Goal: Task Accomplishment & Management: Manage account settings

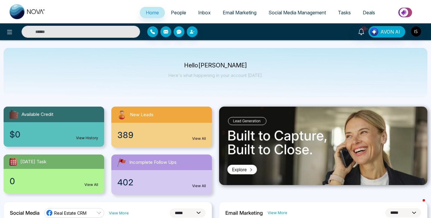
select select "*"
click at [414, 32] on img "button" at bounding box center [416, 31] width 10 height 10
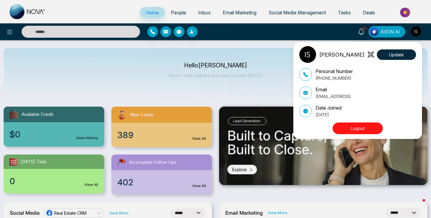
click at [367, 130] on button "Logout" at bounding box center [358, 128] width 50 height 12
